Goal: Task Accomplishment & Management: Complete application form

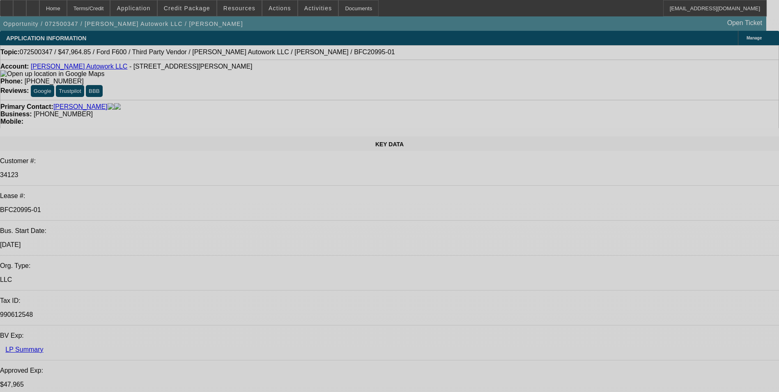
select select "0"
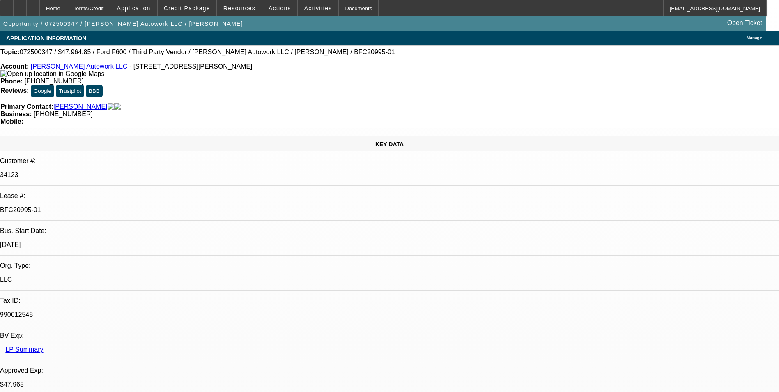
select select "2"
select select "0"
select select "2"
select select "0.1"
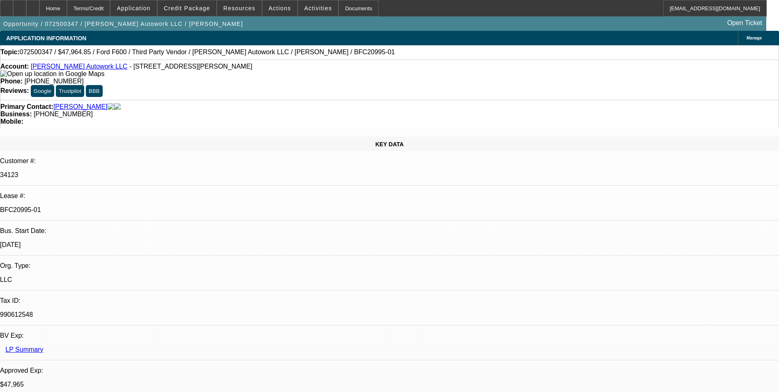
select select "0"
select select "2"
select select "0"
select select "2"
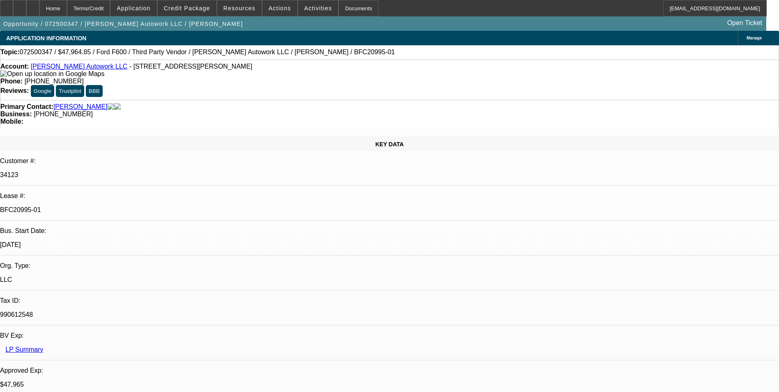
select select "0.1"
select select "1"
select select "2"
select select "6"
select select "1"
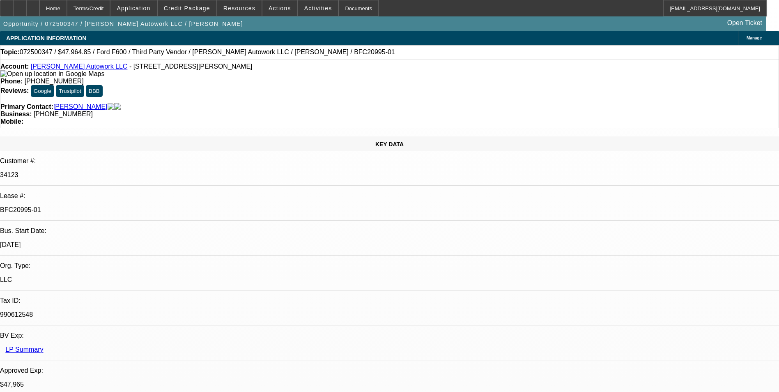
select select "2"
select select "4"
select select "1"
select select "2"
select select "6"
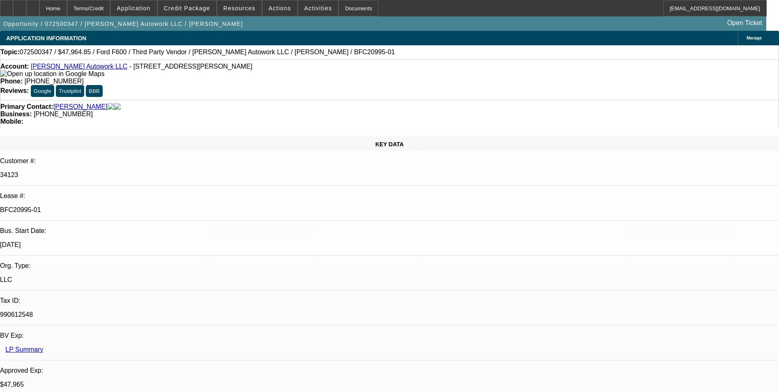
select select "1"
select select "2"
select select "4"
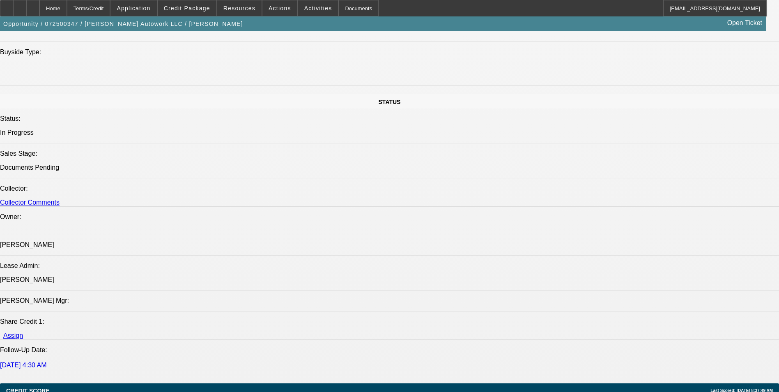
select select "0"
select select "2"
select select "0"
select select "2"
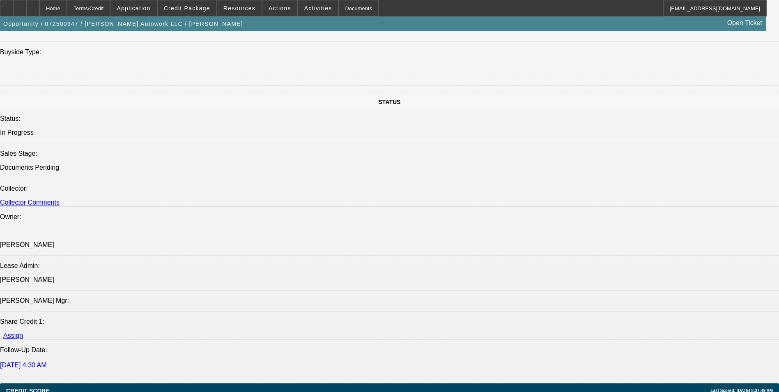
select select "0.1"
select select "0"
select select "2"
select select "0"
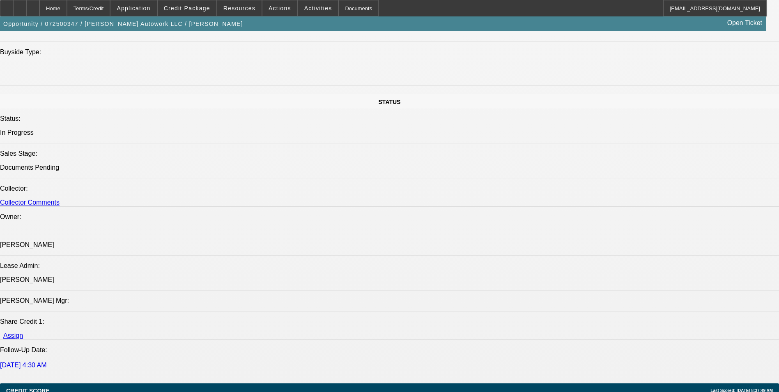
select select "2"
select select "0.1"
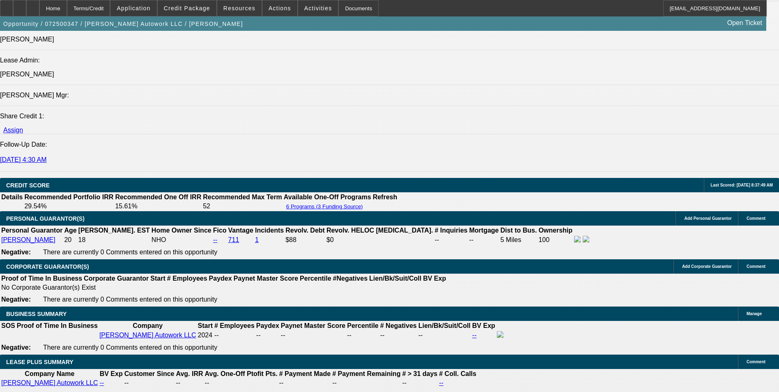
select select "1"
select select "2"
select select "6"
select select "1"
select select "2"
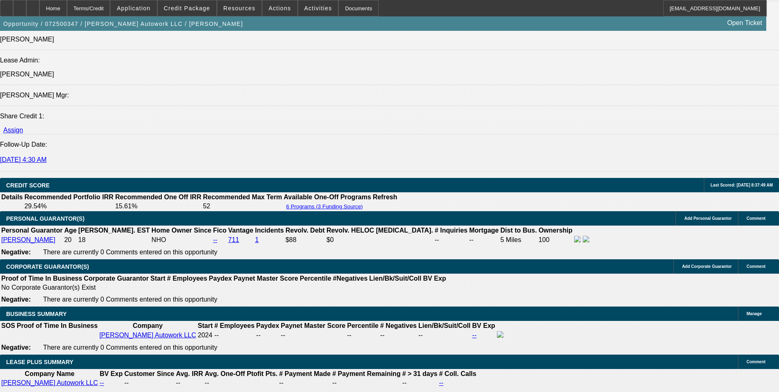
select select "4"
select select "1"
select select "2"
select select "6"
select select "1"
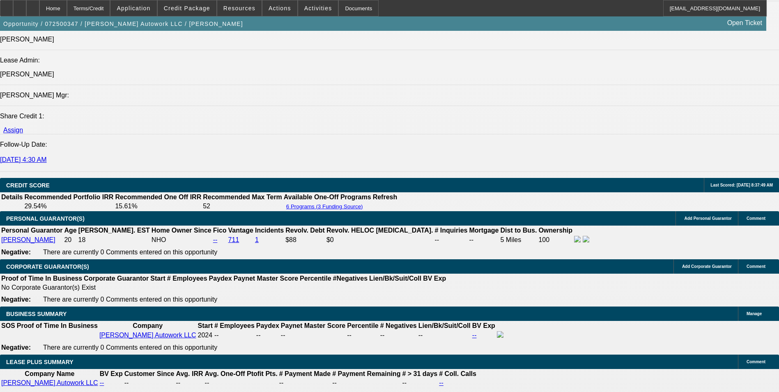
select select "2"
select select "4"
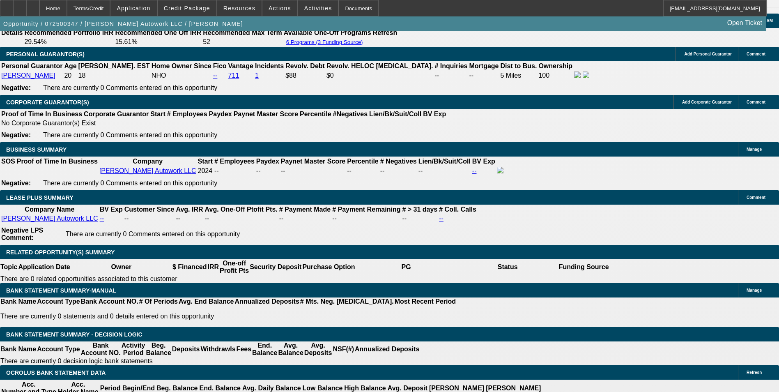
scroll to position [1278, 0]
